Goal: Task Accomplishment & Management: Manage account settings

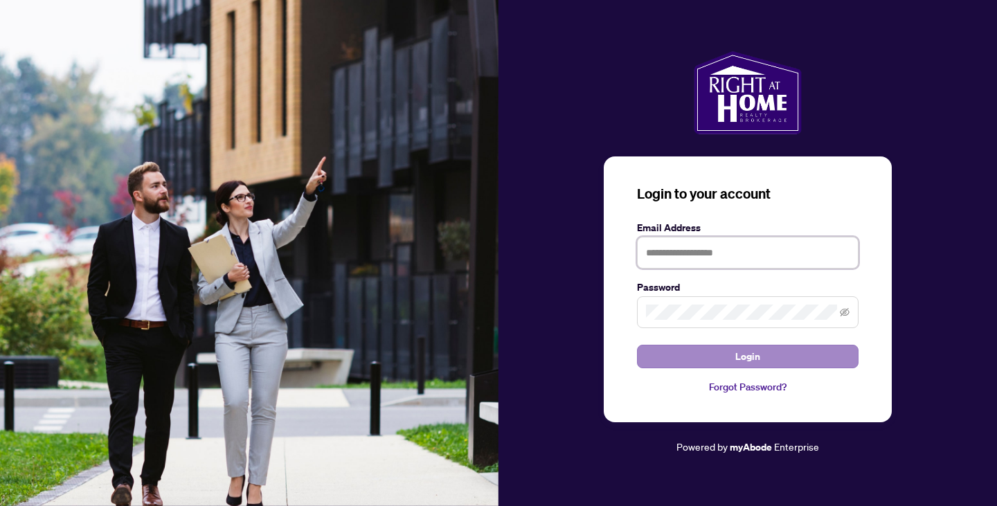
type input "**********"
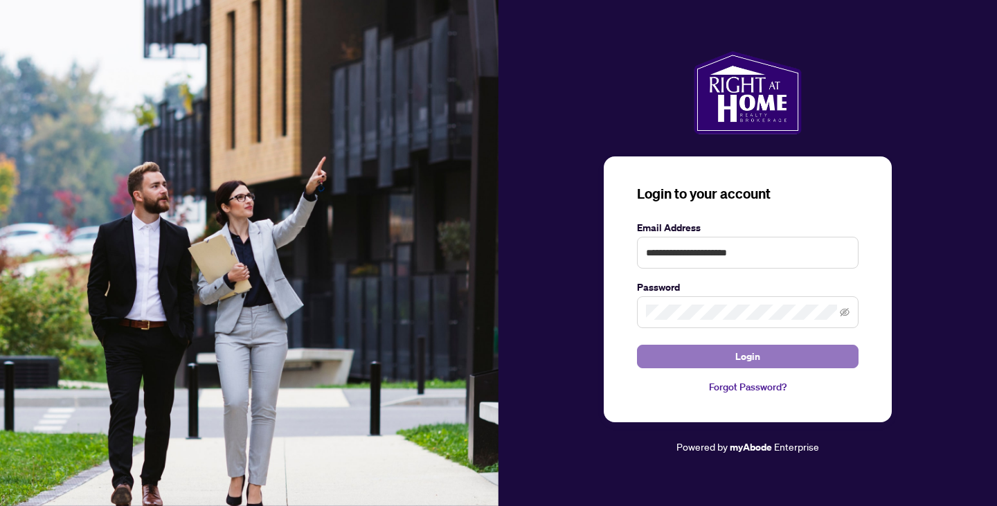
click at [766, 352] on button "Login" at bounding box center [747, 357] width 221 height 24
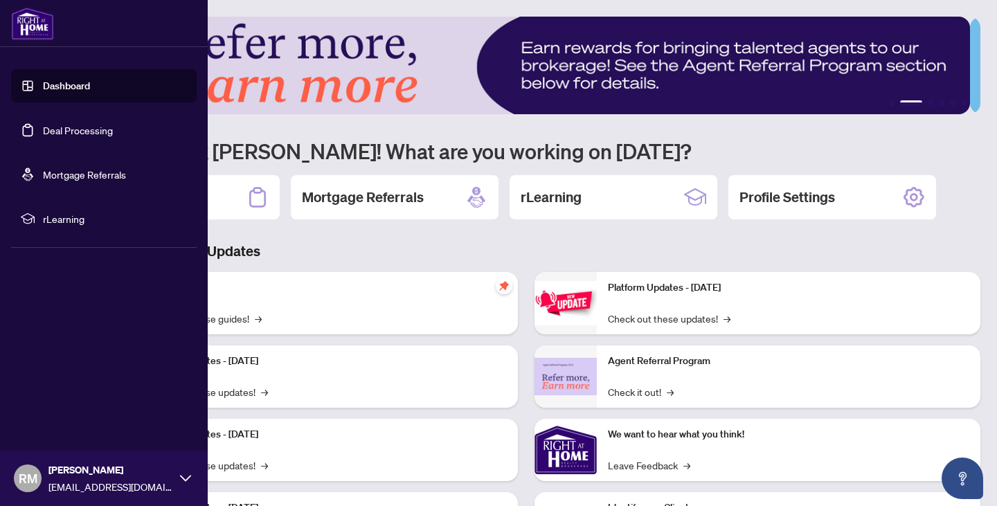
click at [69, 129] on link "Deal Processing" at bounding box center [78, 130] width 70 height 12
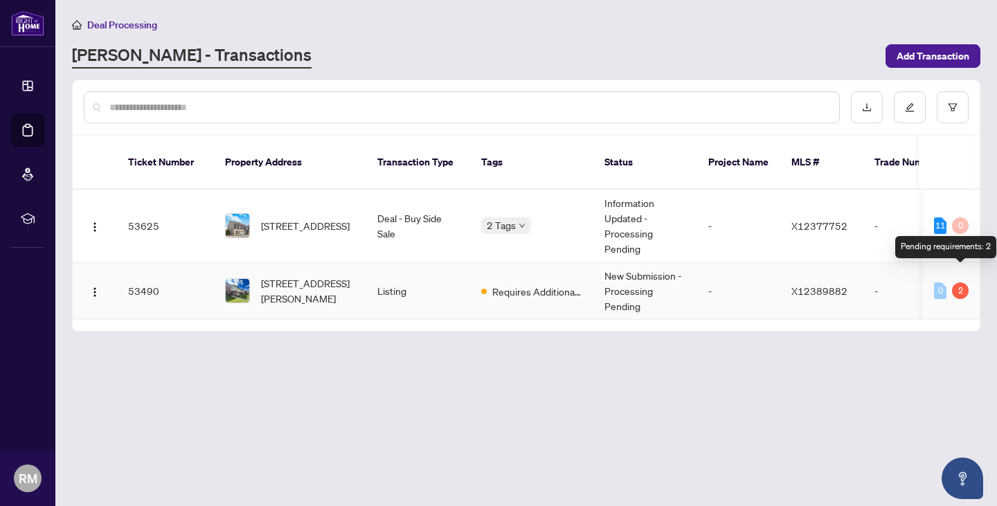
click at [959, 282] on div "2" at bounding box center [960, 290] width 17 height 17
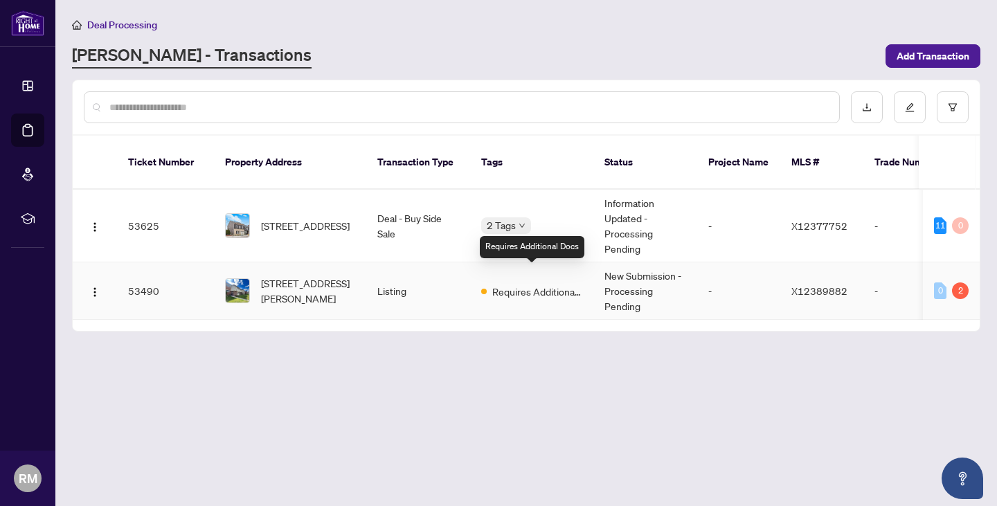
click at [524, 284] on span "Requires Additional Docs" at bounding box center [537, 291] width 90 height 15
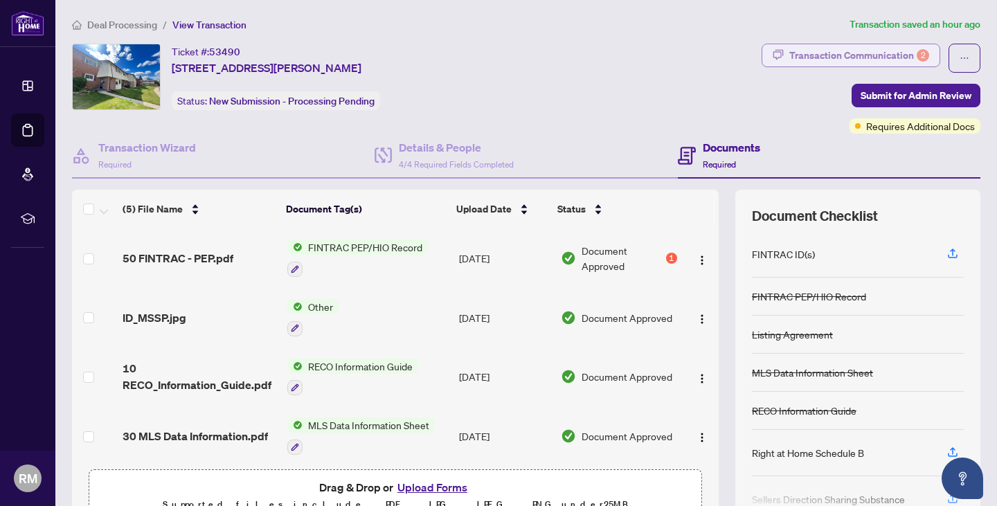
click at [882, 53] on div "Transaction Communication 2" at bounding box center [859, 55] width 140 height 22
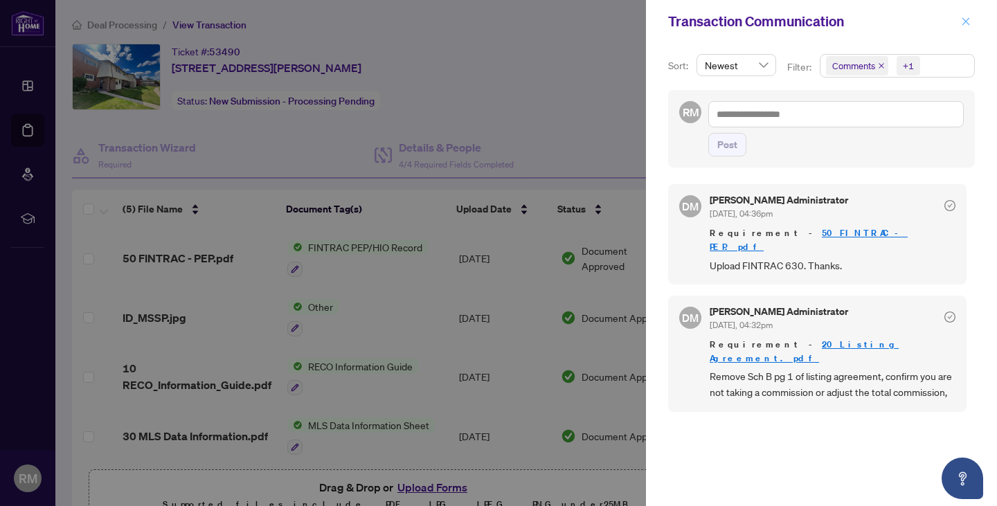
click at [966, 22] on icon "close" at bounding box center [966, 21] width 8 height 8
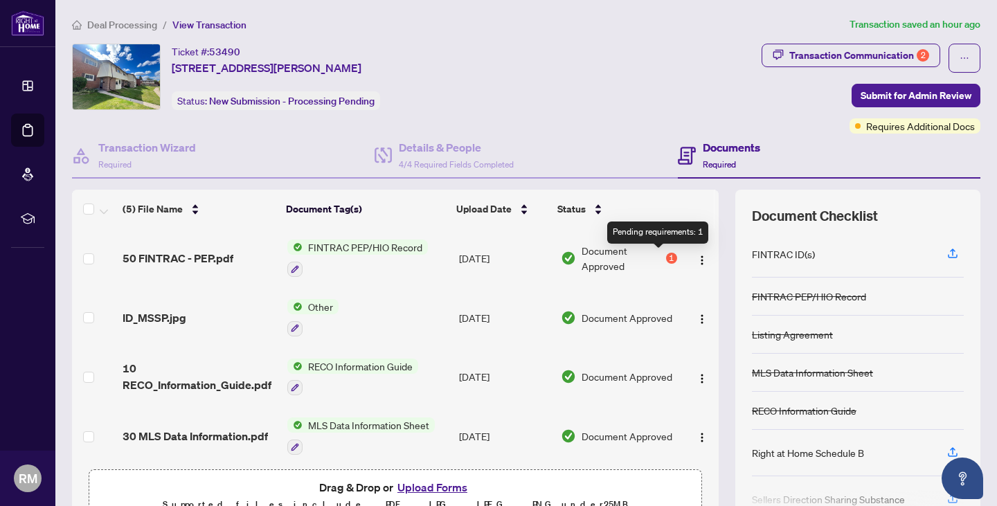
click at [666, 257] on div "1" at bounding box center [671, 258] width 11 height 11
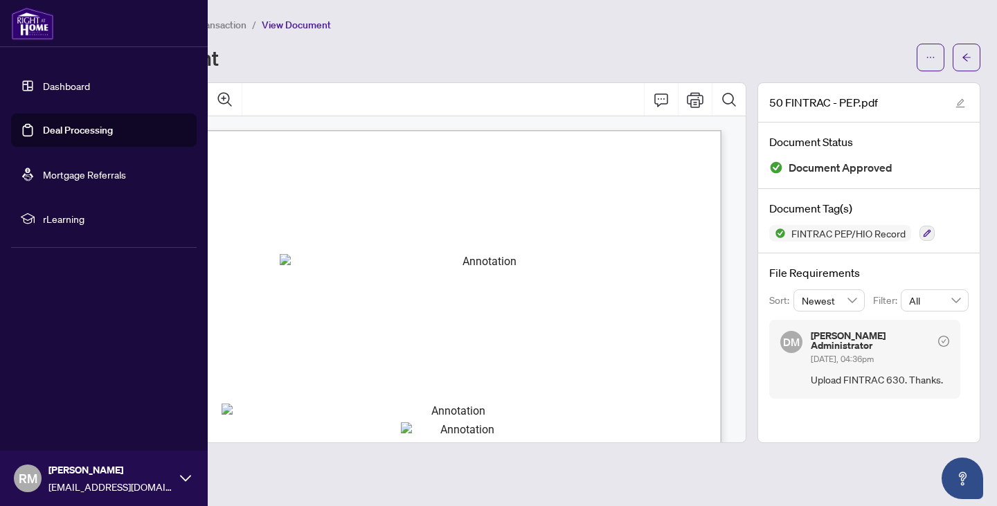
click at [63, 124] on link "Deal Processing" at bounding box center [78, 130] width 70 height 12
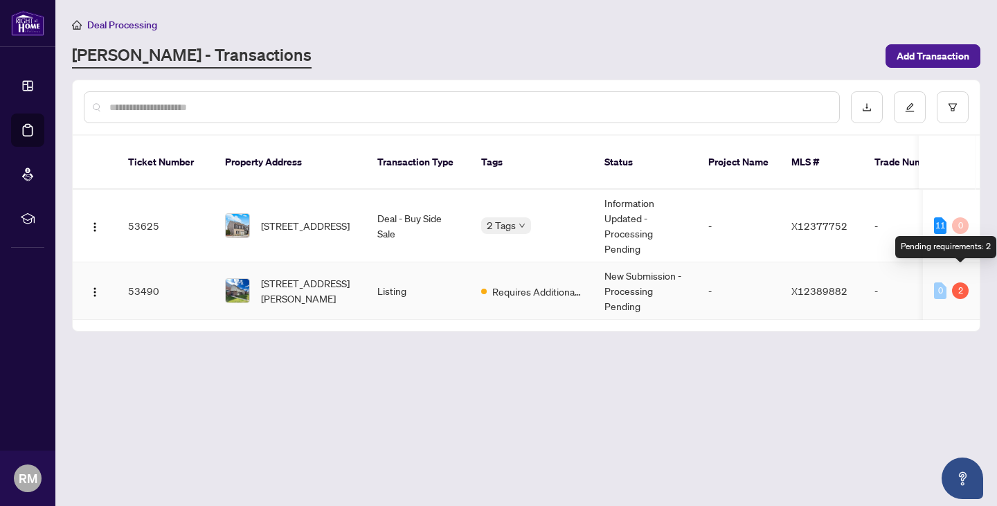
click at [960, 282] on div "2" at bounding box center [960, 290] width 17 height 17
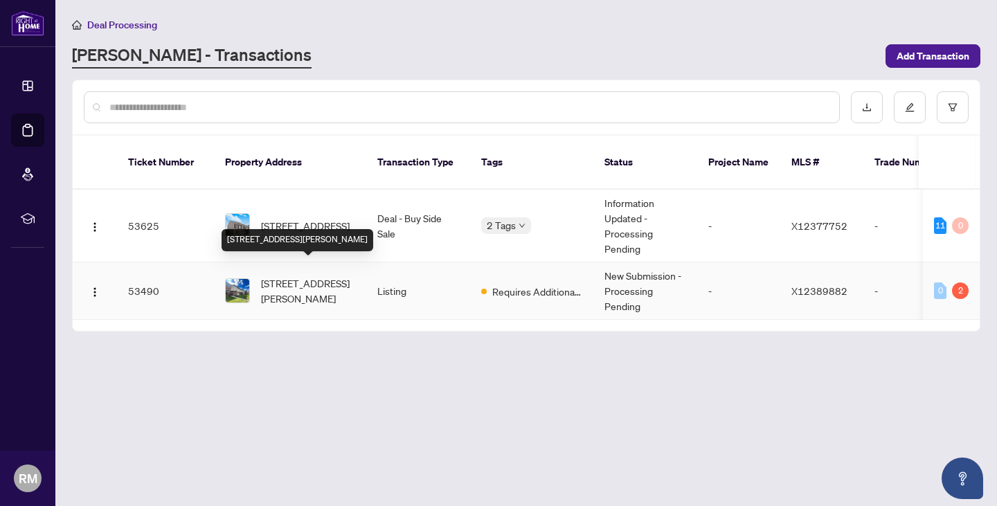
click at [293, 275] on span "[STREET_ADDRESS][PERSON_NAME]" at bounding box center [308, 290] width 94 height 30
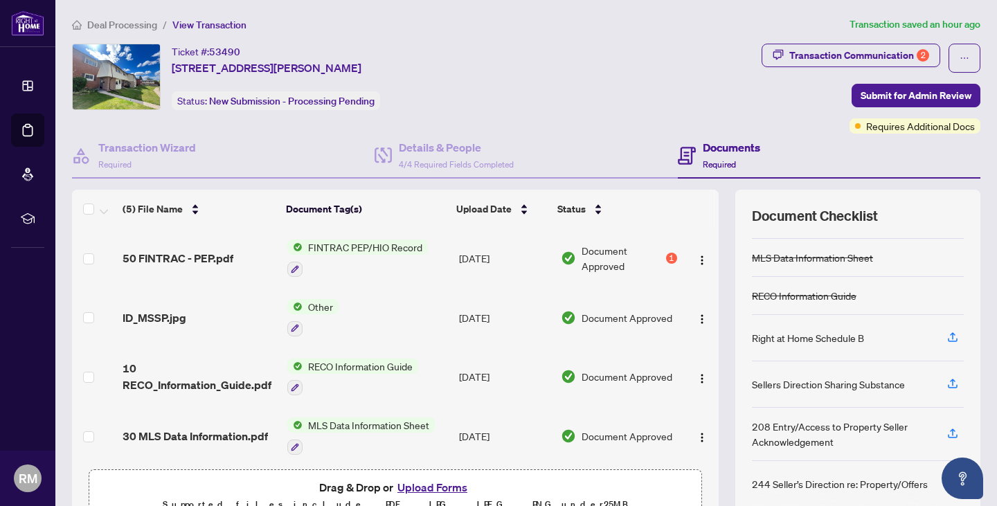
scroll to position [66, 0]
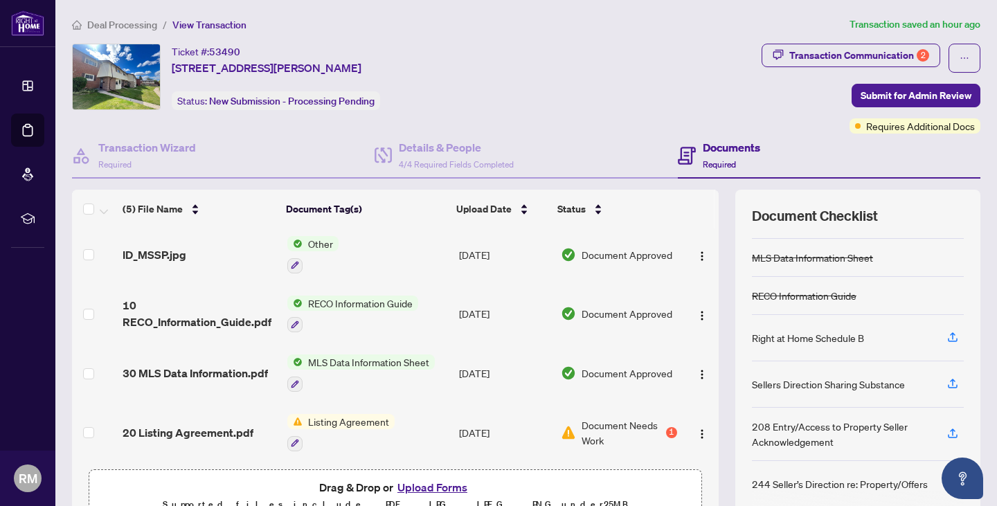
click at [428, 487] on button "Upload Forms" at bounding box center [432, 487] width 78 height 18
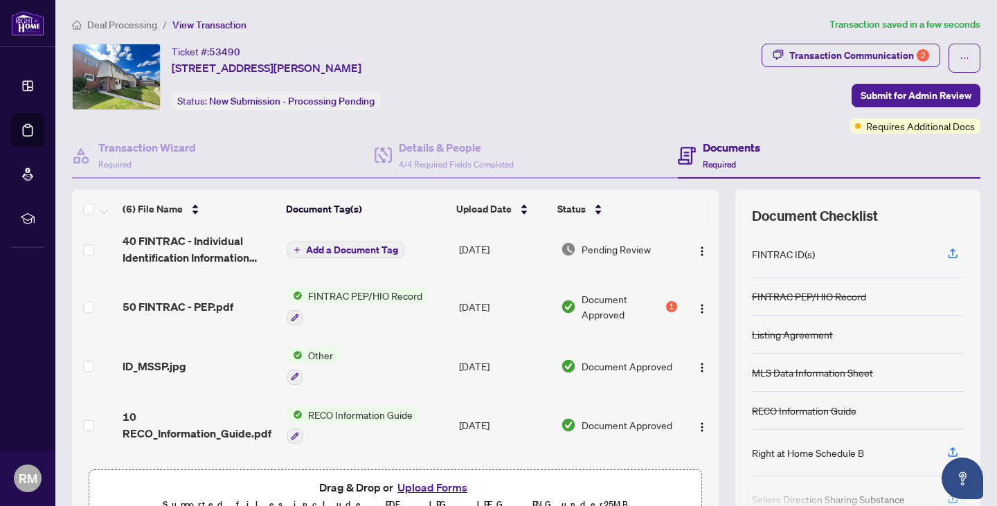
scroll to position [0, 0]
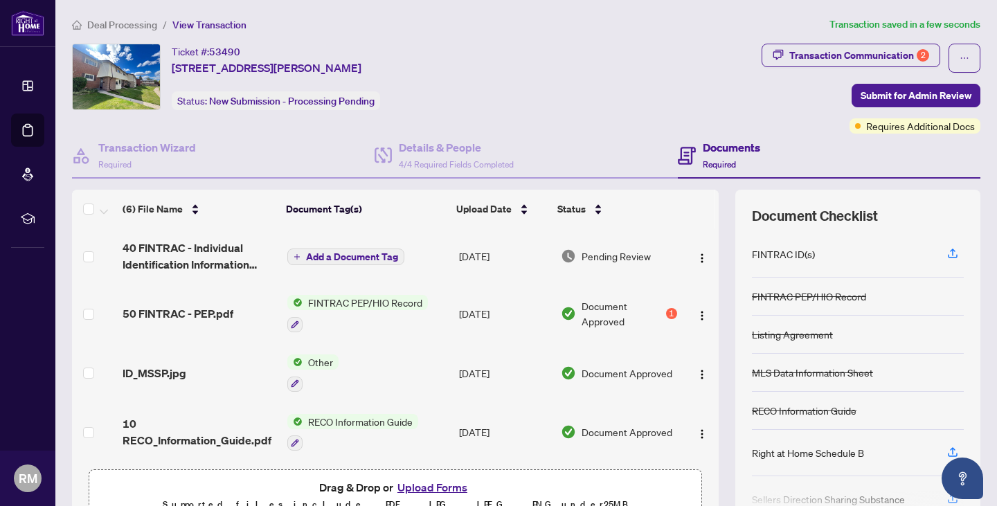
click at [338, 245] on td "Add a Document Tag" at bounding box center [368, 255] width 172 height 55
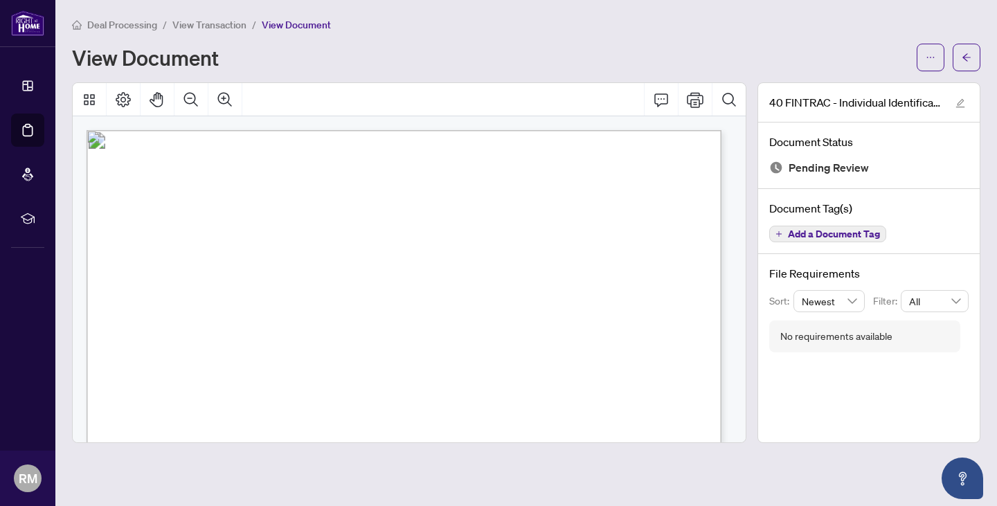
click at [804, 236] on span "Add a Document Tag" at bounding box center [834, 234] width 92 height 10
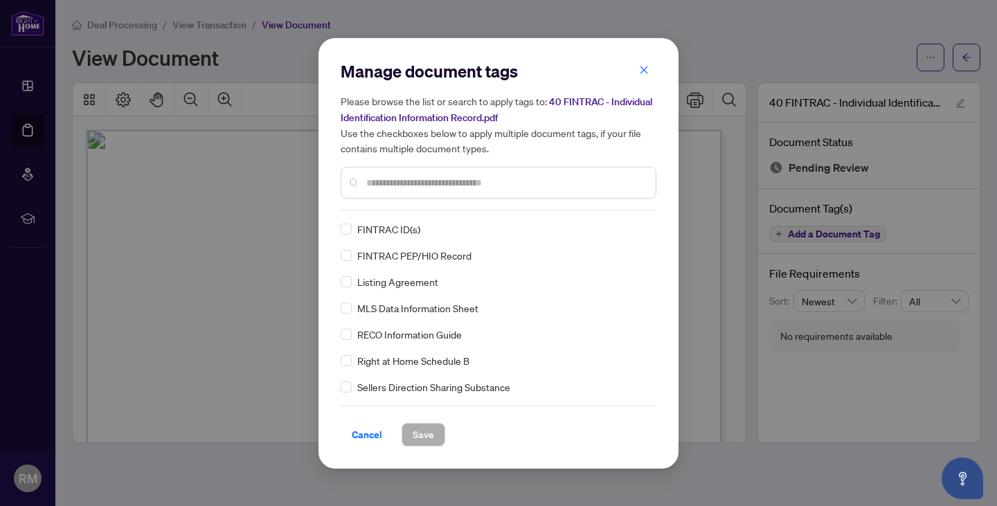
click at [415, 185] on input "text" at bounding box center [505, 182] width 278 height 15
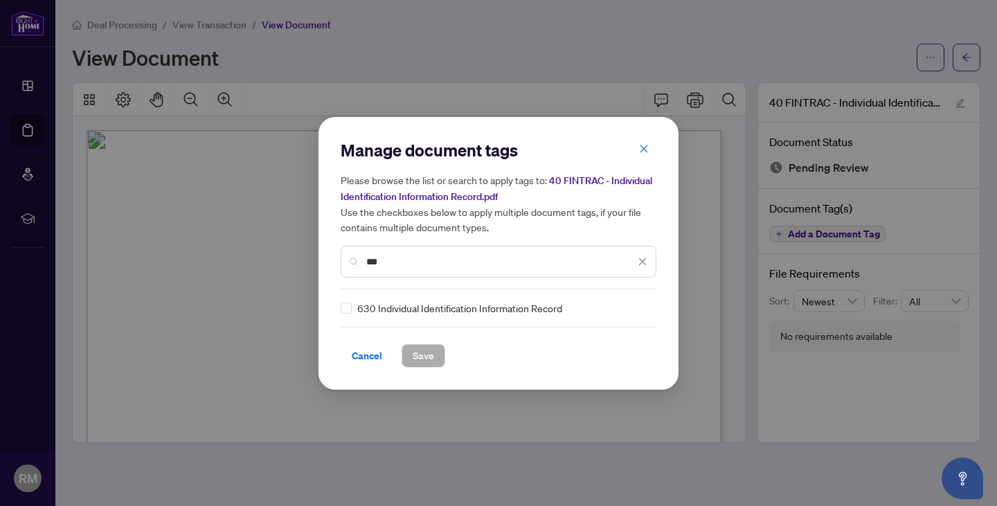
type input "***"
click at [422, 354] on span "Save" at bounding box center [423, 356] width 21 height 22
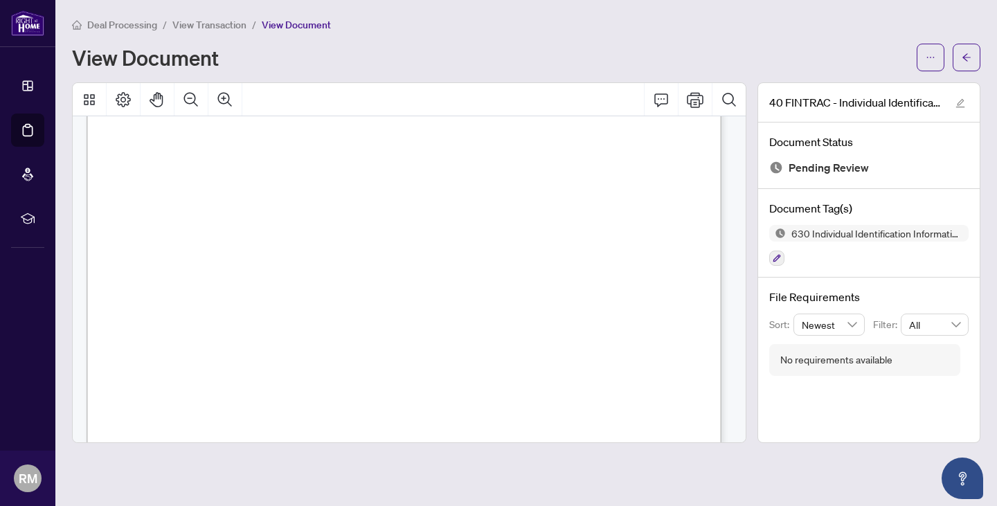
scroll to position [1246, 0]
